Goal: Information Seeking & Learning: Learn about a topic

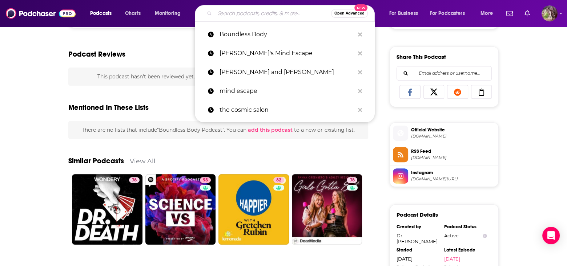
click at [226, 14] on input "Search podcasts, credits, & more..." at bounding box center [273, 14] width 116 height 12
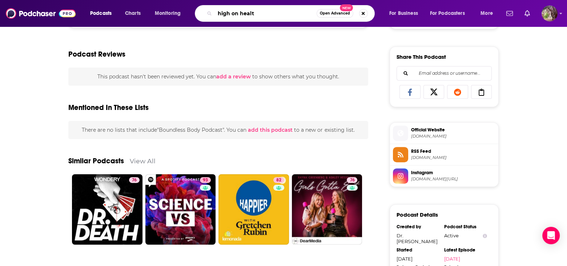
type input "high on health"
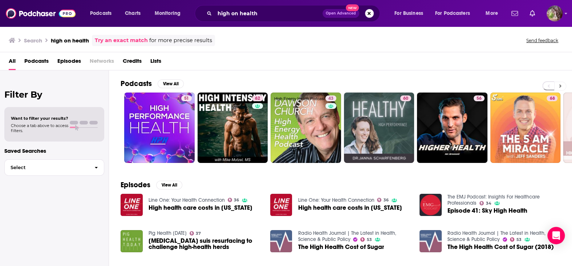
click at [558, 84] on button at bounding box center [561, 86] width 12 height 9
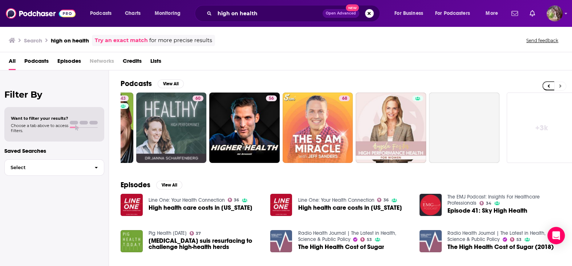
scroll to position [0, 216]
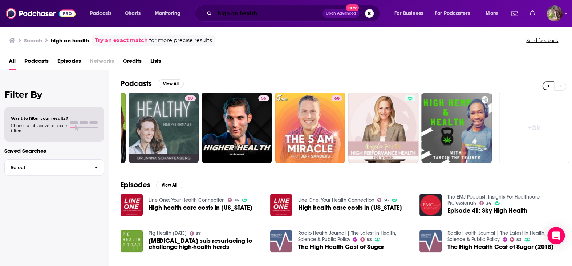
click at [267, 14] on input "high on health" at bounding box center [269, 14] width 108 height 12
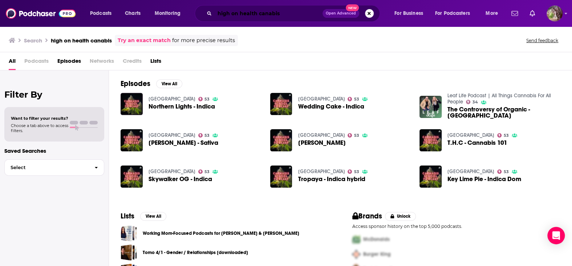
click at [266, 16] on input "high on health canabis" at bounding box center [269, 14] width 108 height 12
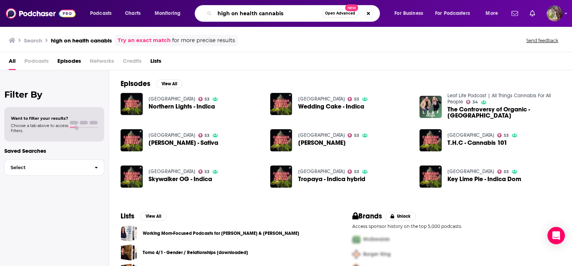
click at [285, 13] on input "high on health cannabis" at bounding box center [268, 14] width 107 height 12
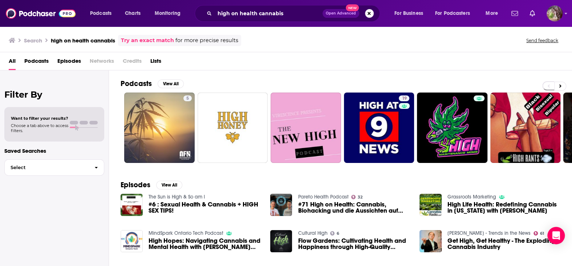
click at [39, 61] on span "Podcasts" at bounding box center [36, 62] width 24 height 15
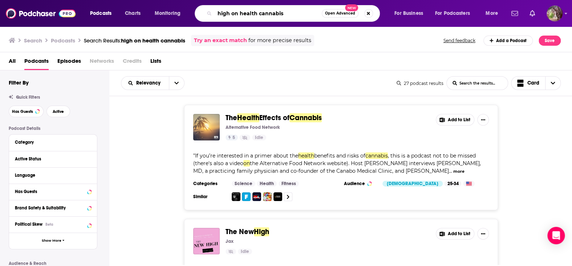
drag, startPoint x: 297, startPoint y: 16, endPoint x: 258, endPoint y: 15, distance: 38.9
click at [258, 15] on input "high on health cannabis" at bounding box center [268, 14] width 107 height 12
click at [256, 14] on input "high on health" at bounding box center [268, 14] width 107 height 12
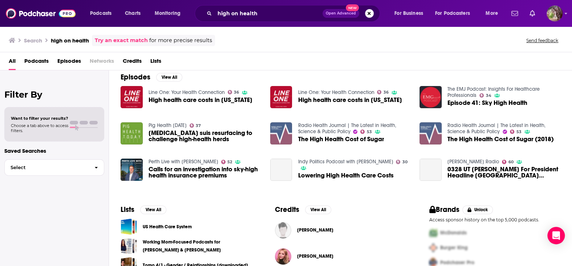
scroll to position [109, 0]
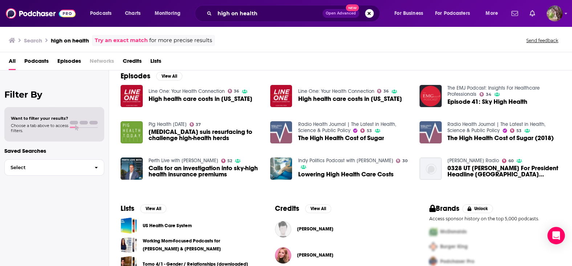
click at [424, 119] on div "Line One: Your Health Connection 36 High health care costs in [US_STATE] Line O…" at bounding box center [341, 136] width 440 height 102
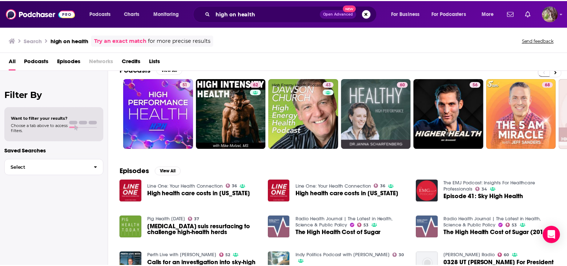
scroll to position [0, 0]
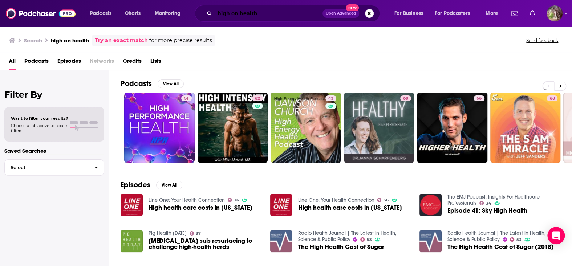
click at [255, 14] on input "high on health" at bounding box center [269, 14] width 108 height 12
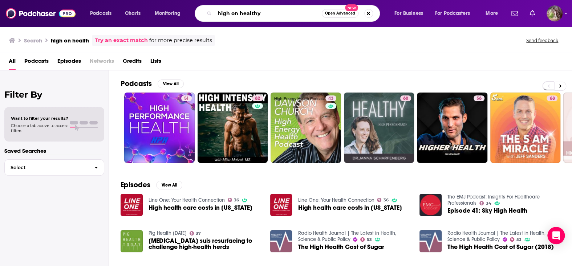
type input "high on healthy"
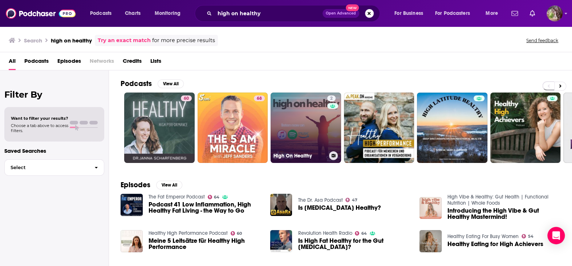
click at [297, 142] on link "2 High On Healthy" at bounding box center [306, 128] width 71 height 71
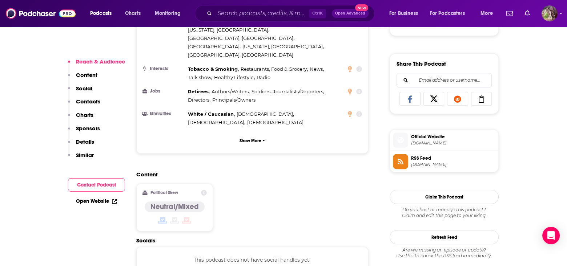
scroll to position [436, 0]
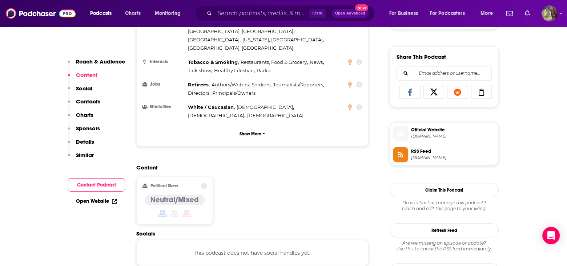
click at [425, 131] on span "Official Website" at bounding box center [453, 130] width 84 height 7
